Goal: Task Accomplishment & Management: Manage account settings

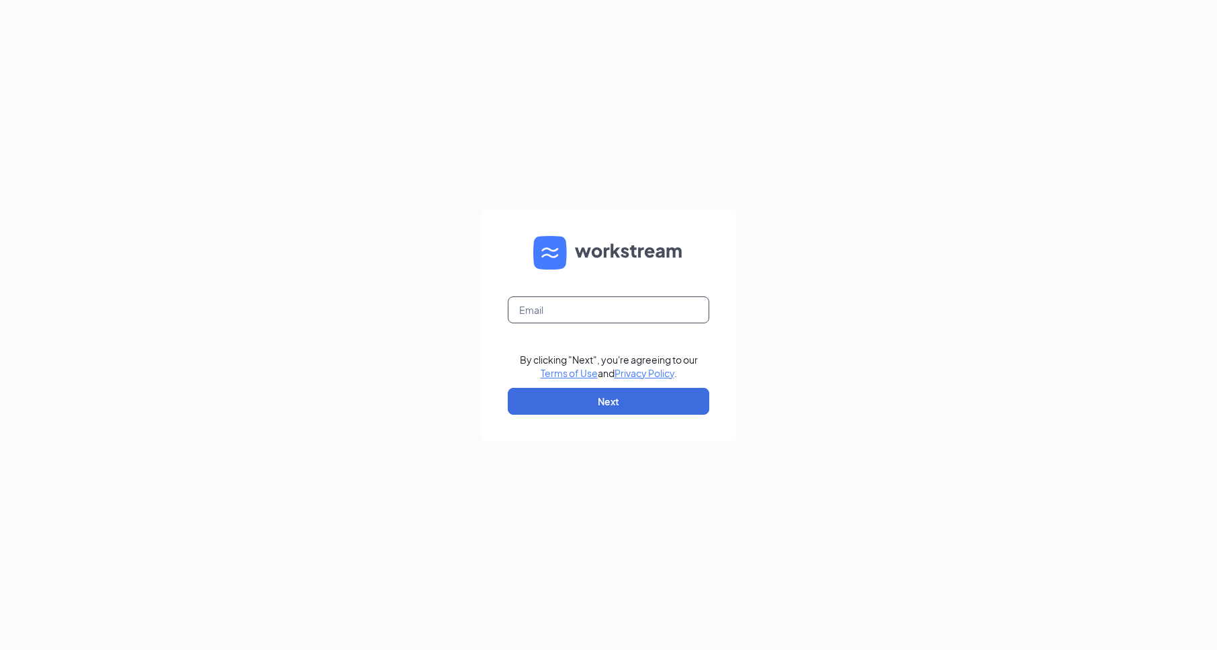
click at [547, 316] on input "text" at bounding box center [609, 309] width 202 height 27
type input "1388@internal-email.com"
click at [632, 400] on button "Next" at bounding box center [609, 401] width 202 height 27
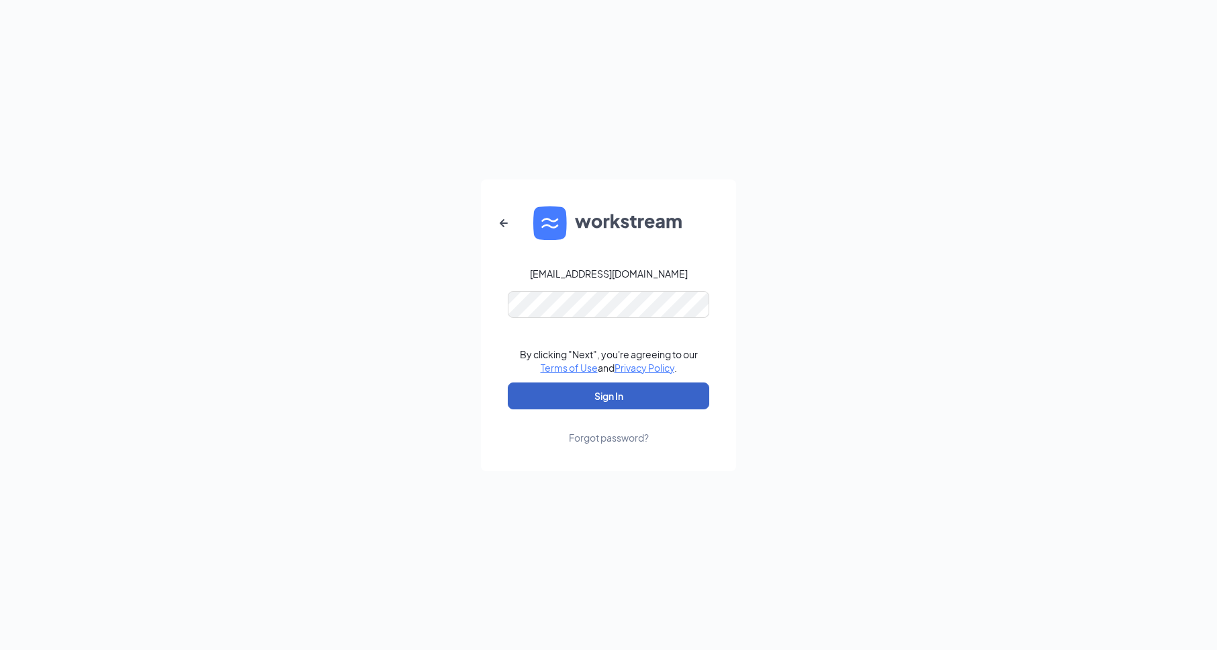
click at [623, 397] on button "Sign In" at bounding box center [609, 395] width 202 height 27
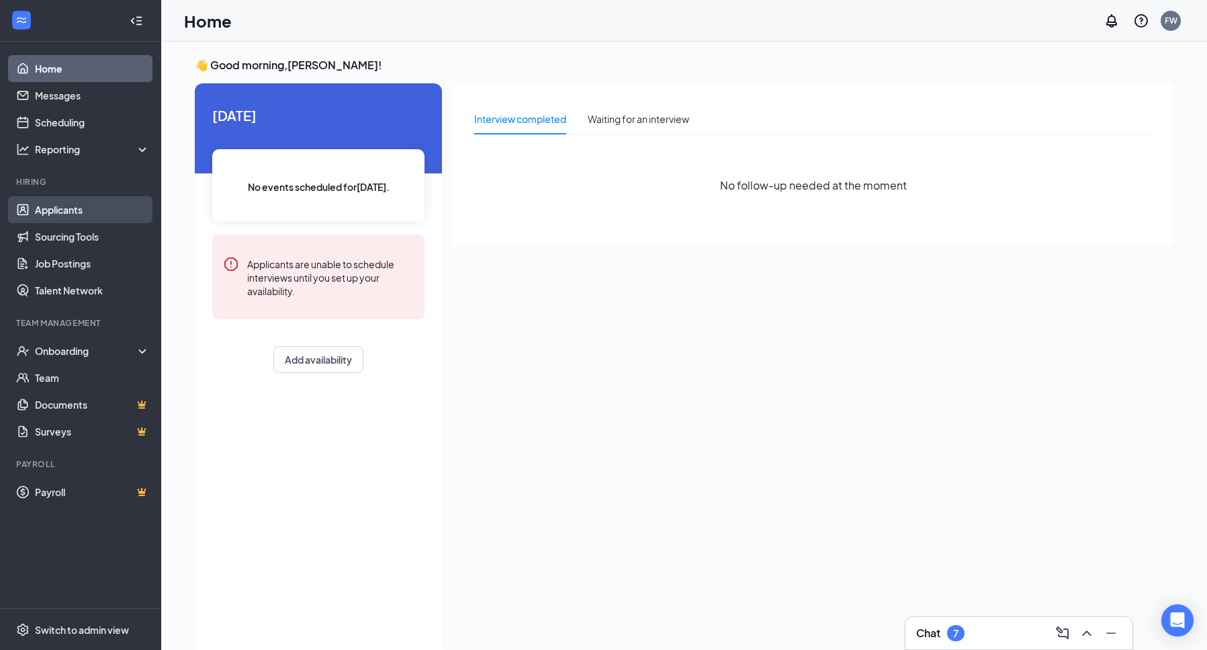
click at [58, 215] on link "Applicants" at bounding box center [92, 209] width 115 height 27
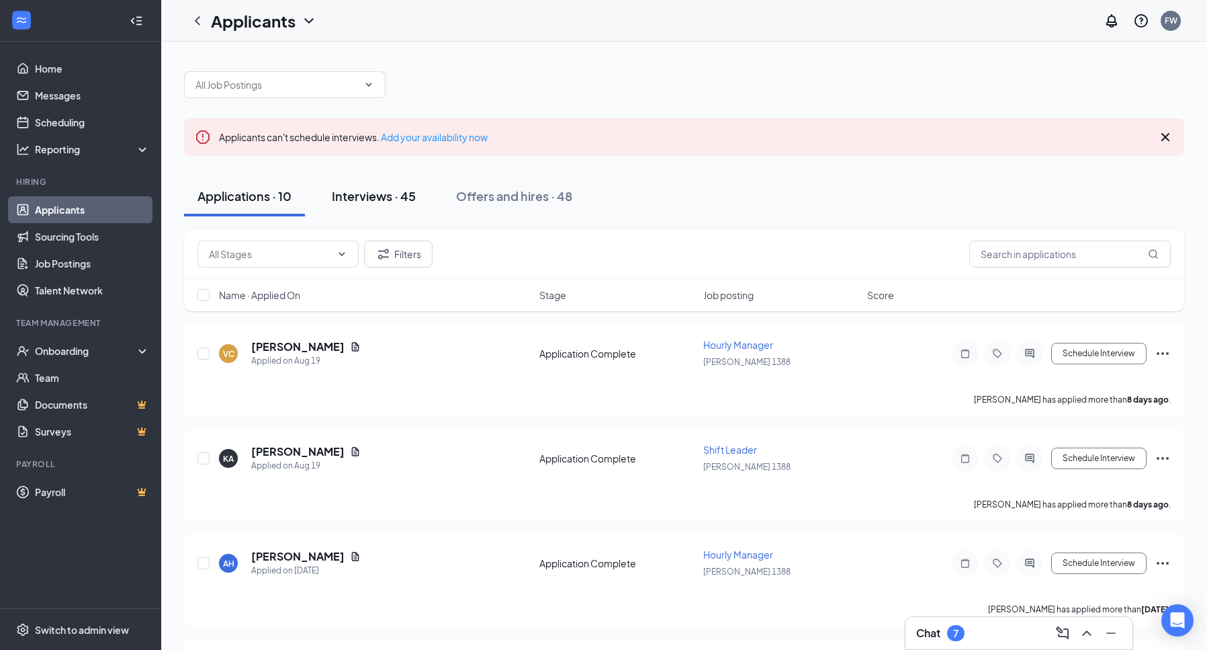
click at [383, 197] on div "Interviews · 45" at bounding box center [374, 195] width 84 height 17
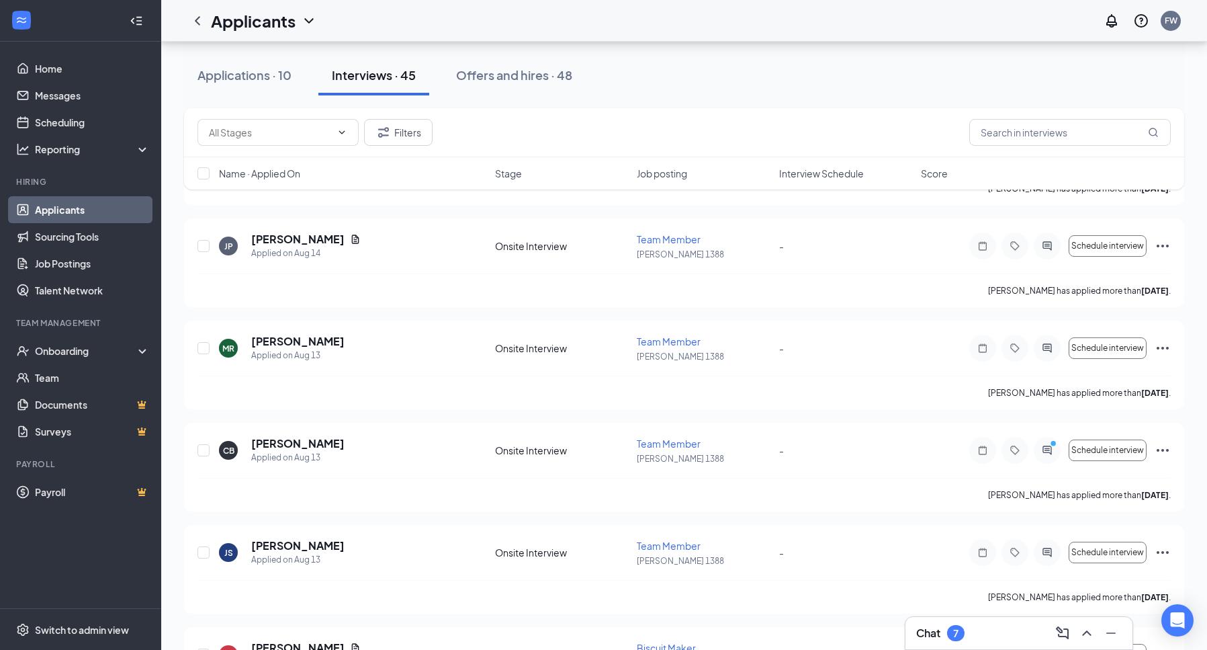
scroll to position [1496, 0]
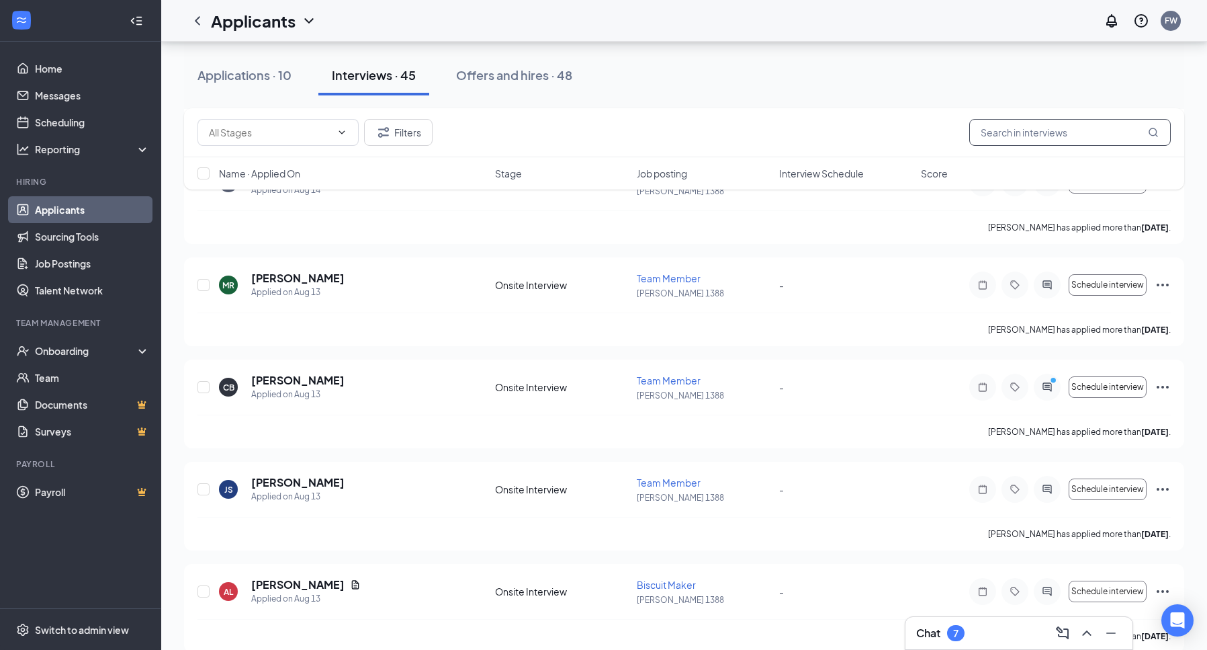
click at [1016, 135] on input "text" at bounding box center [1070, 132] width 202 height 27
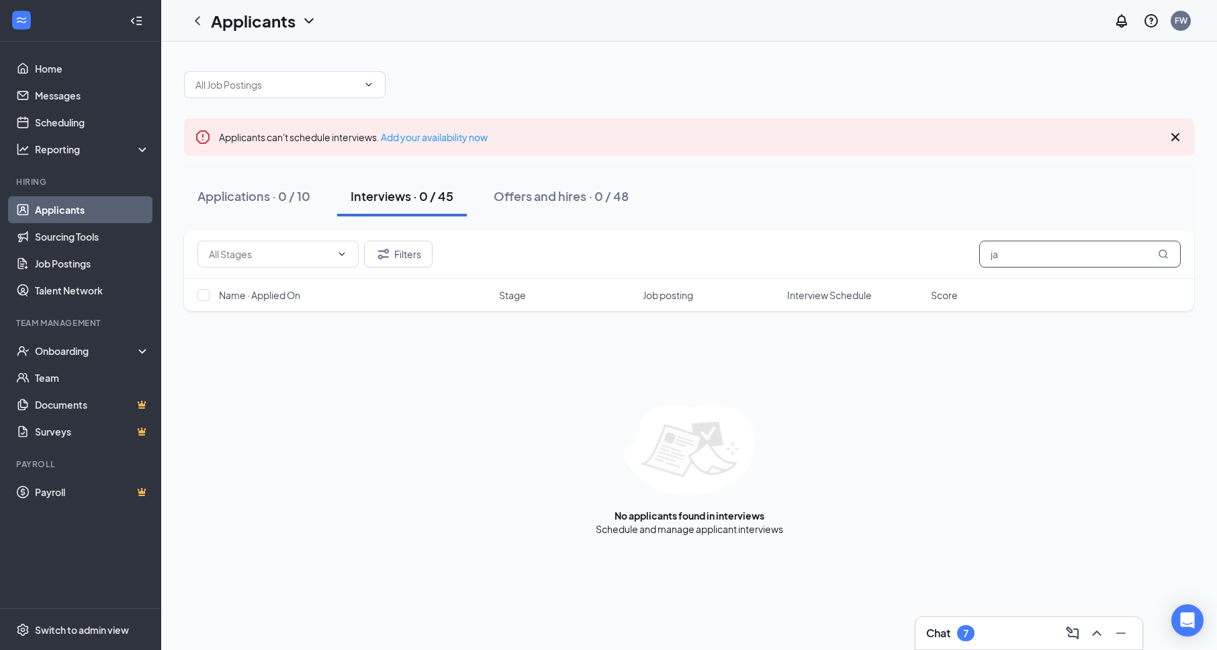
type input "j"
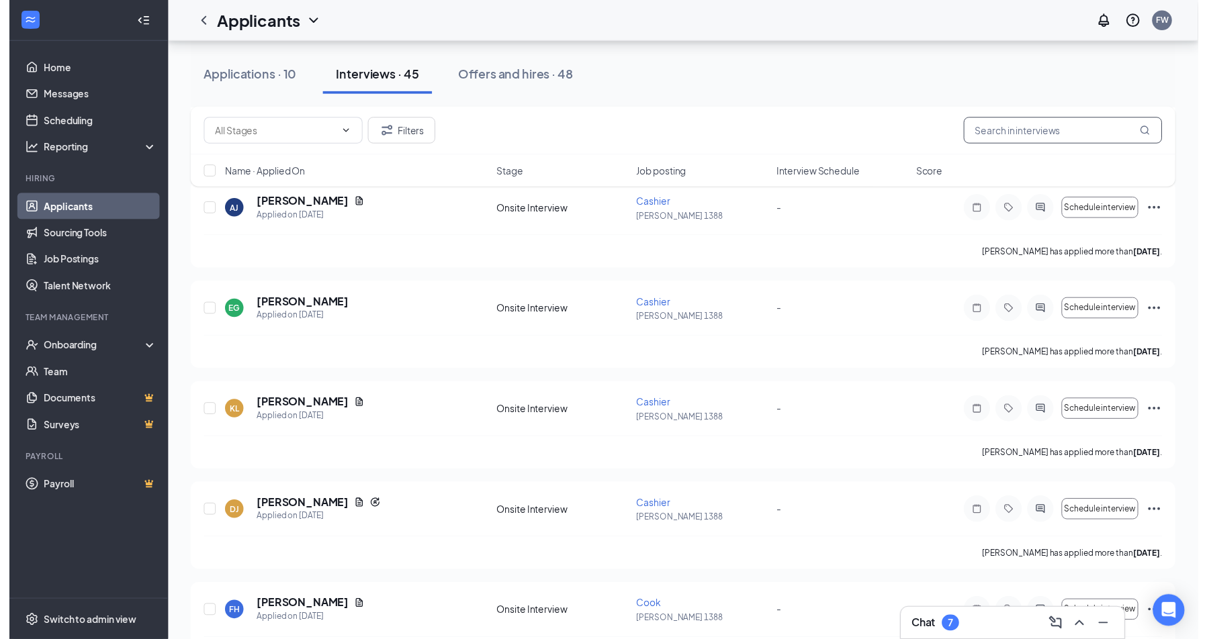
scroll to position [403, 0]
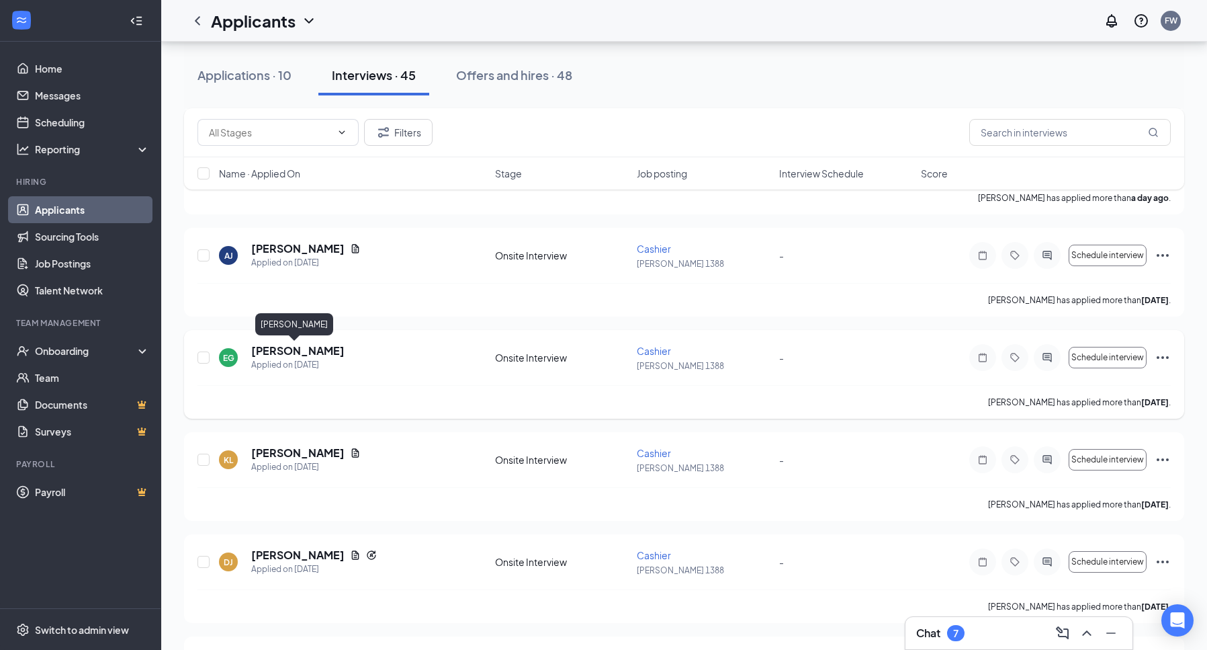
click at [315, 348] on h5 "[PERSON_NAME]" at bounding box center [297, 350] width 93 height 15
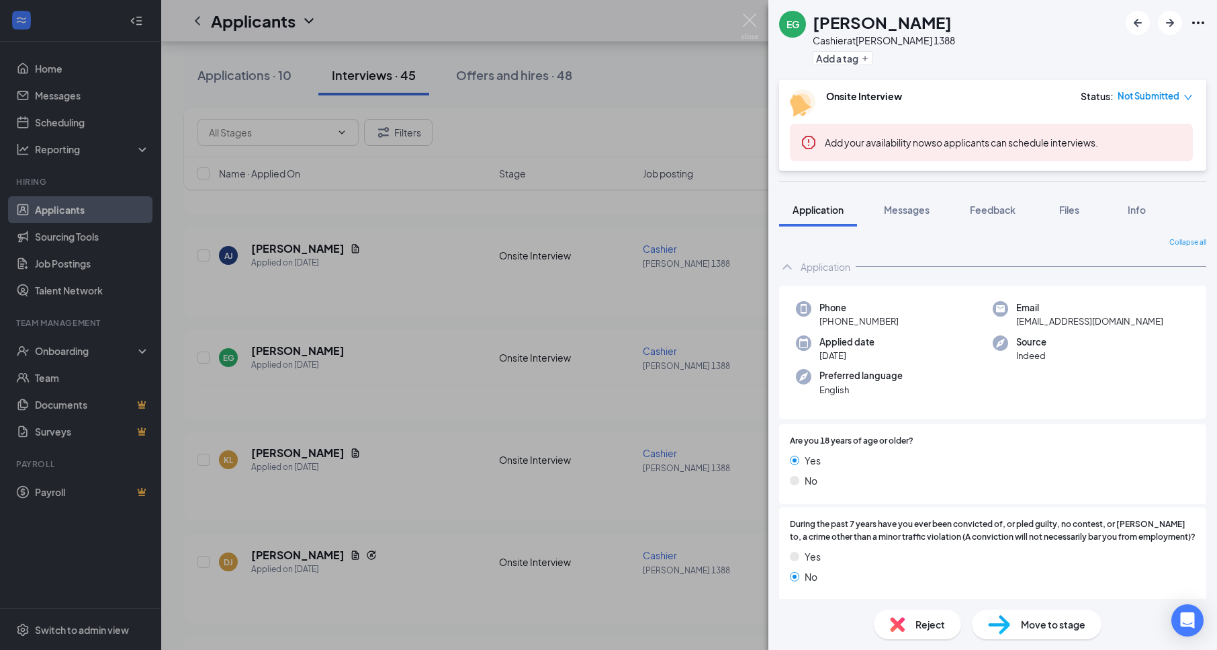
click at [729, 69] on div "EG [PERSON_NAME] Cashier at [PERSON_NAME] 1388 Add a tag Onsite Interview Statu…" at bounding box center [608, 325] width 1217 height 650
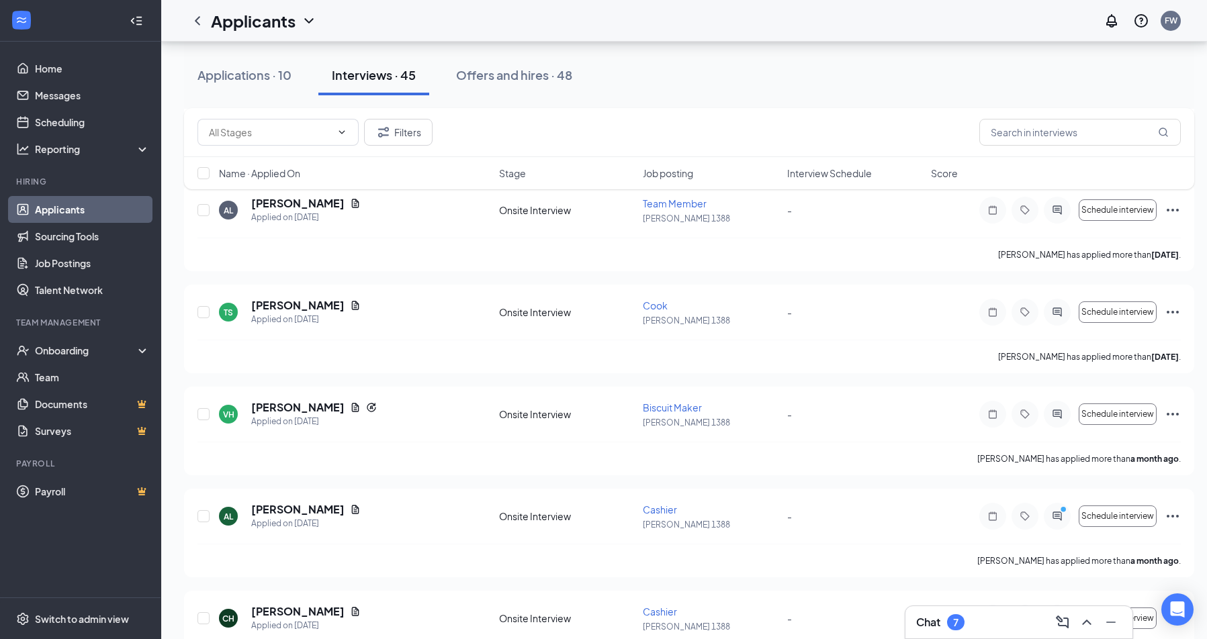
scroll to position [3828, 0]
